Goal: Navigation & Orientation: Find specific page/section

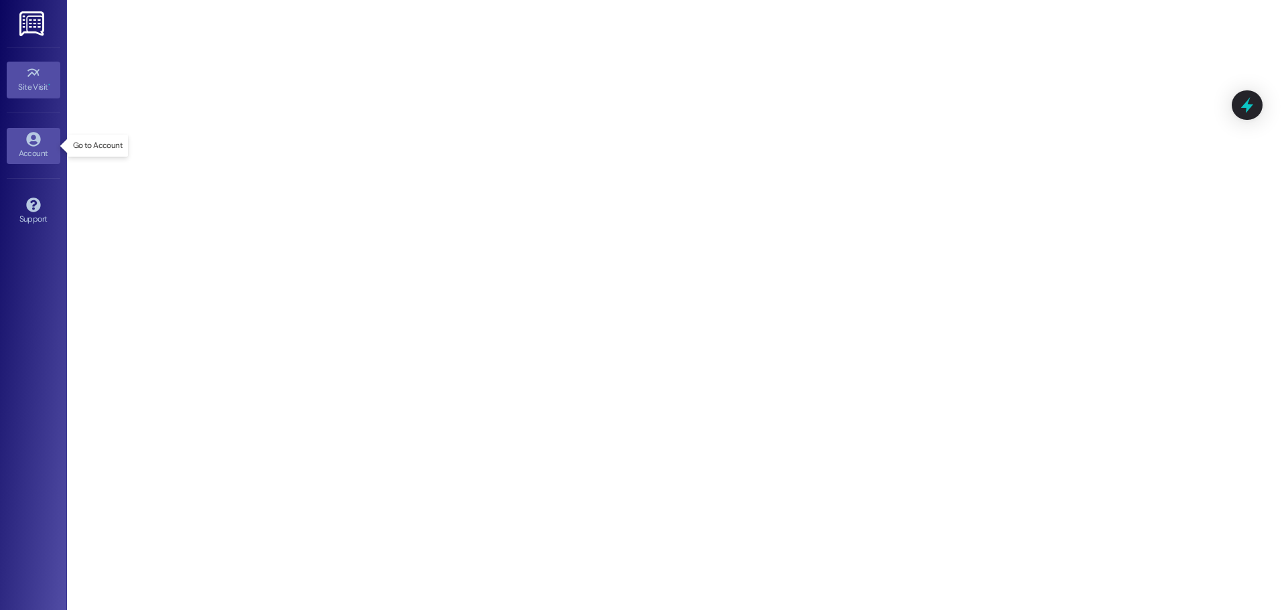
click at [35, 133] on icon at bounding box center [33, 139] width 14 height 14
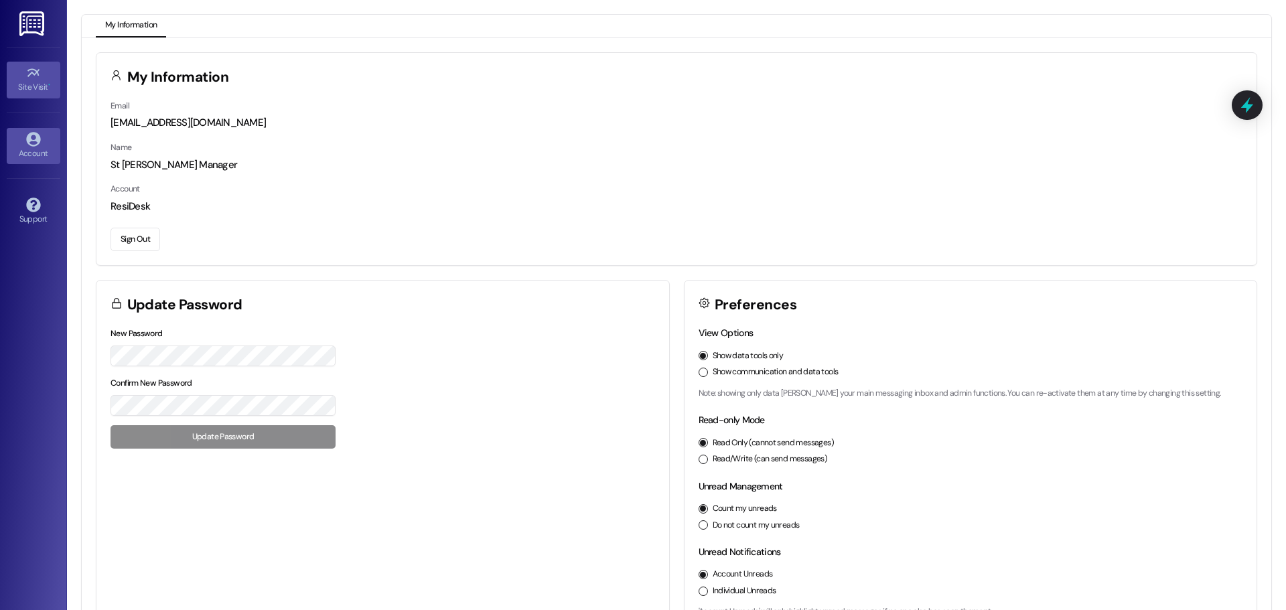
click at [27, 90] on div "Site Visit •" at bounding box center [33, 86] width 67 height 13
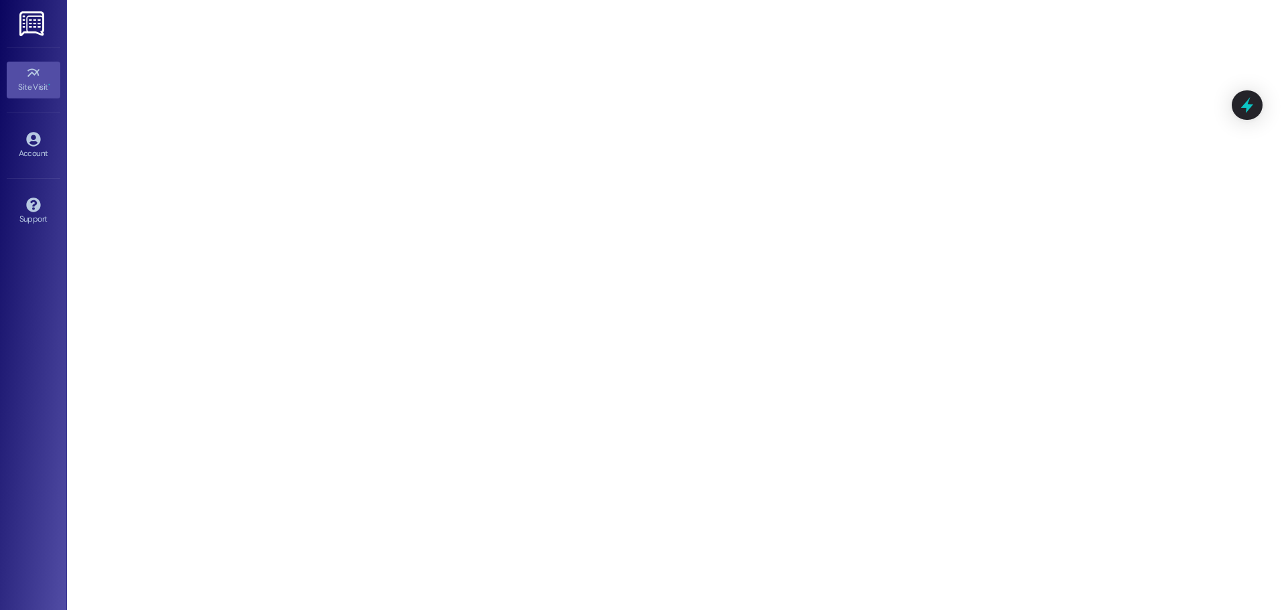
click at [25, 32] on img at bounding box center [32, 23] width 27 height 25
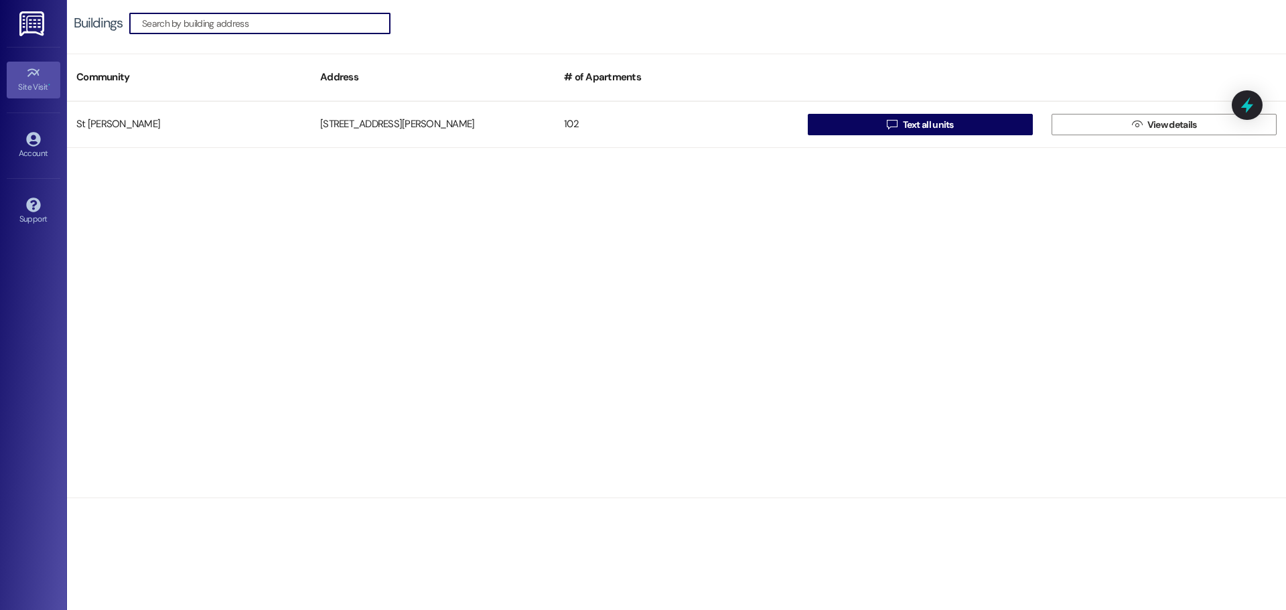
click at [30, 95] on link "Site Visit •" at bounding box center [34, 80] width 54 height 36
